Goal: Find specific page/section: Find specific page/section

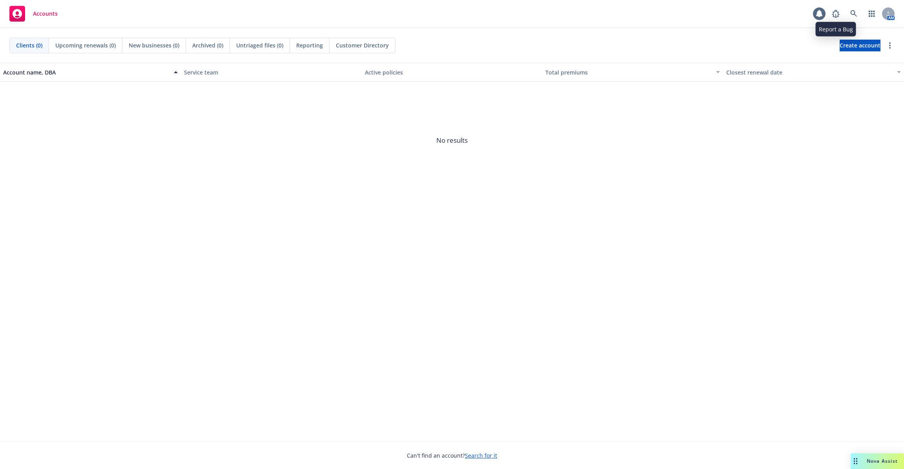
click at [857, 18] on link at bounding box center [854, 14] width 16 height 16
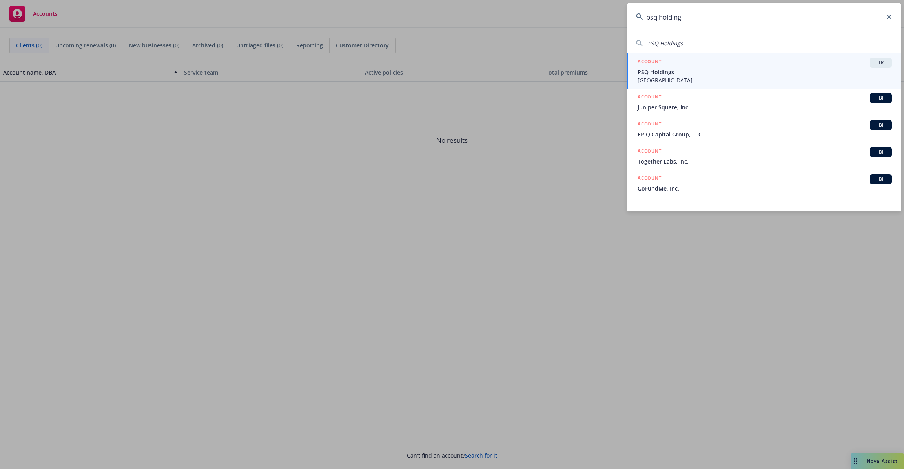
type input "psq holding"
click at [741, 78] on span "[GEOGRAPHIC_DATA]" at bounding box center [765, 80] width 254 height 8
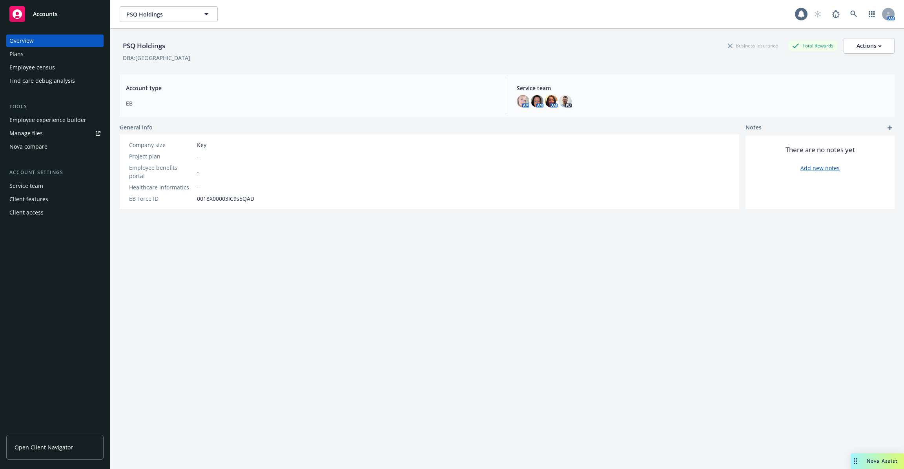
click at [53, 122] on div "Employee experience builder" at bounding box center [47, 120] width 77 height 13
